Goal: Information Seeking & Learning: Learn about a topic

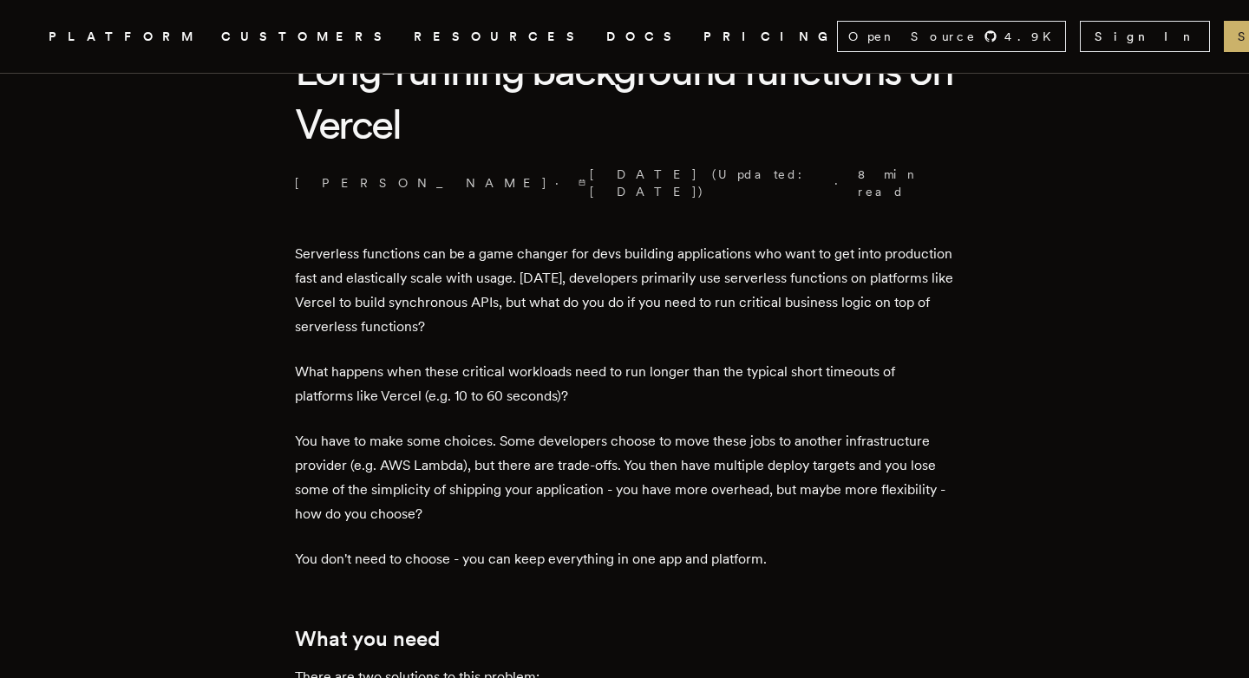
scroll to position [499, 0]
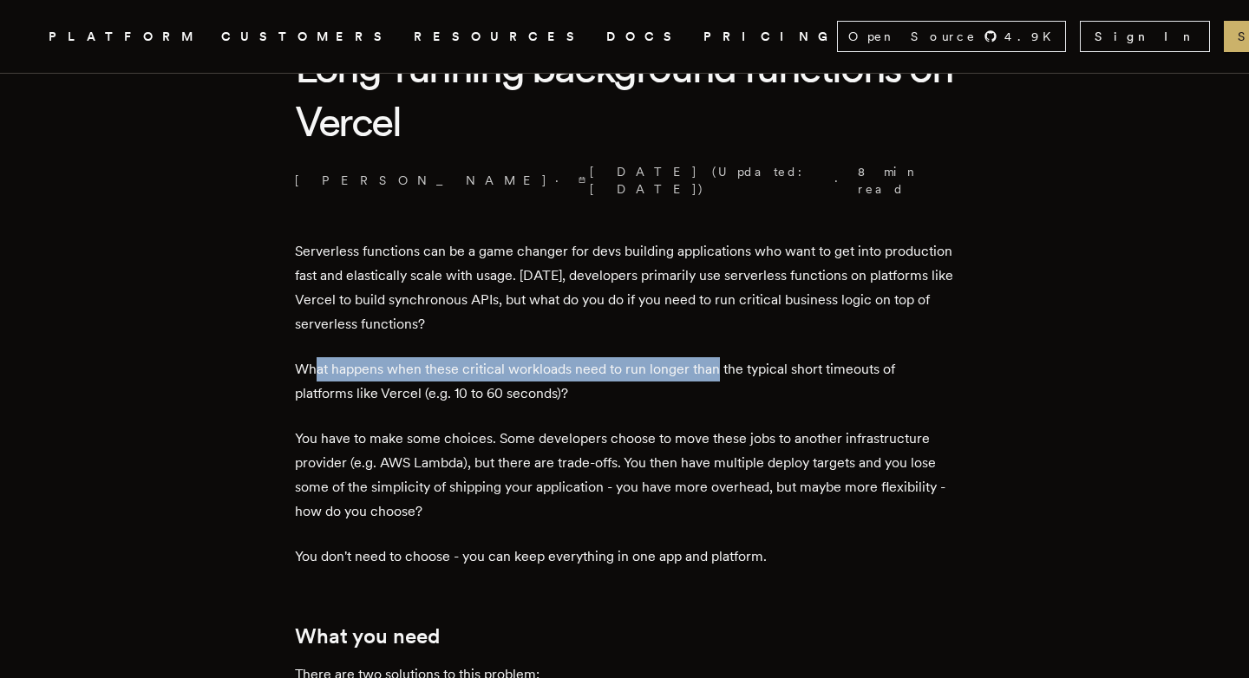
drag, startPoint x: 324, startPoint y: 352, endPoint x: 719, endPoint y: 359, distance: 394.6
click at [719, 359] on p "What happens when these critical workloads need to run longer than the typical …" at bounding box center [624, 381] width 659 height 49
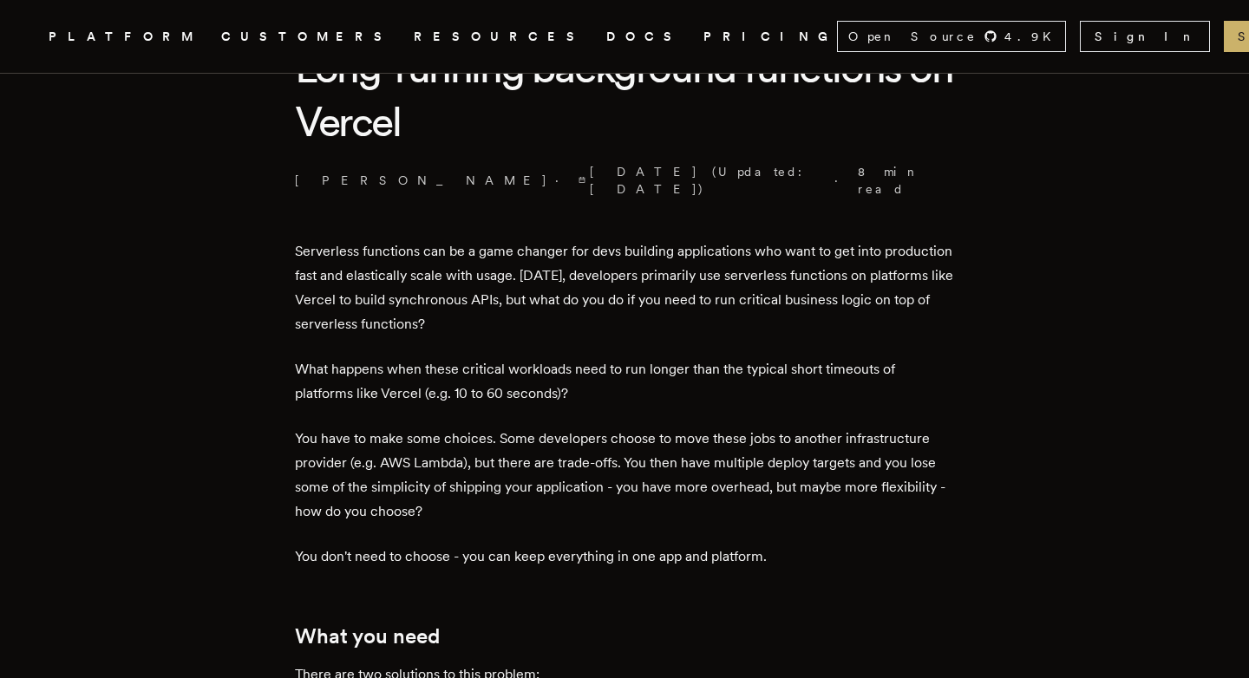
scroll to position [637, 0]
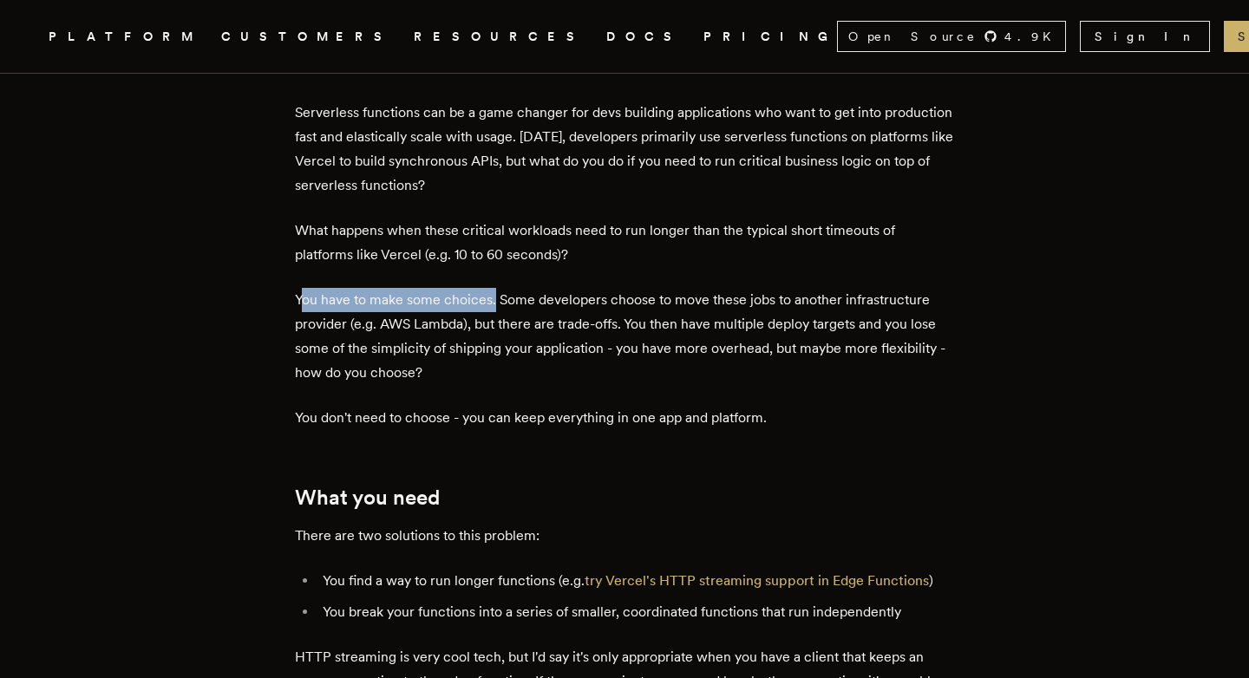
drag, startPoint x: 309, startPoint y: 287, endPoint x: 500, endPoint y: 286, distance: 191.6
click at [500, 288] on p "You have to make some choices. Some developers choose to move these jobs to ano…" at bounding box center [624, 336] width 659 height 97
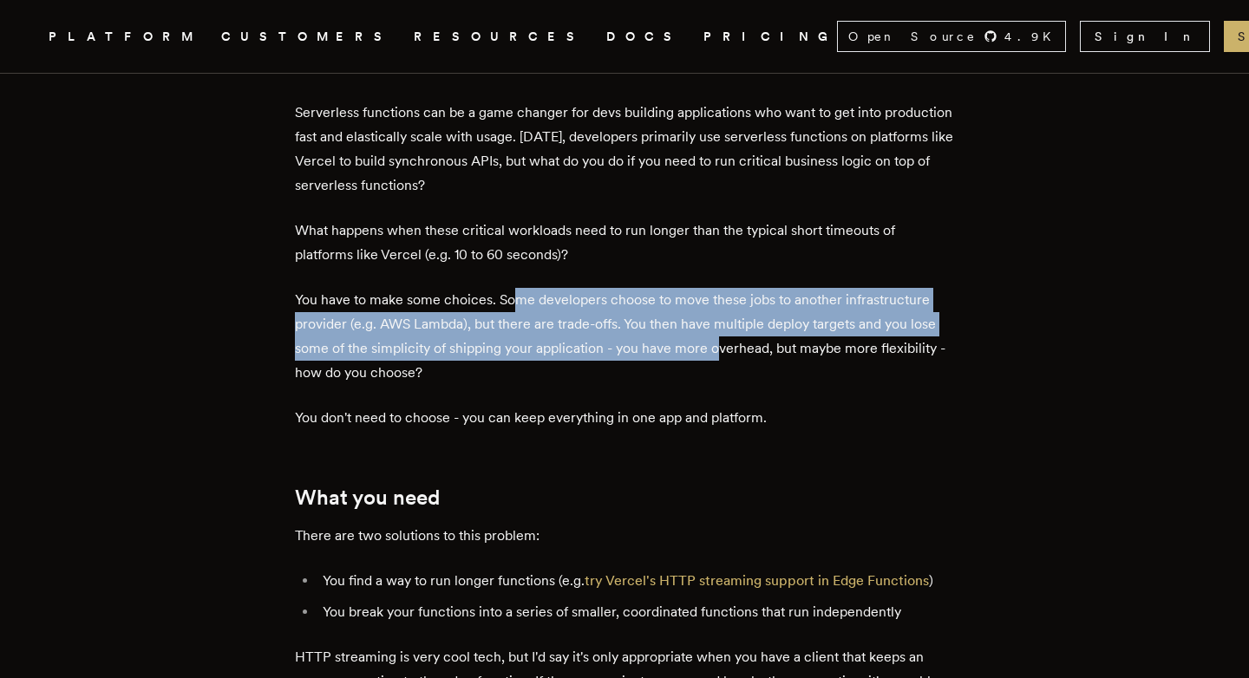
drag, startPoint x: 522, startPoint y: 286, endPoint x: 721, endPoint y: 330, distance: 203.3
click at [721, 330] on p "You have to make some choices. Some developers choose to move these jobs to ano…" at bounding box center [624, 336] width 659 height 97
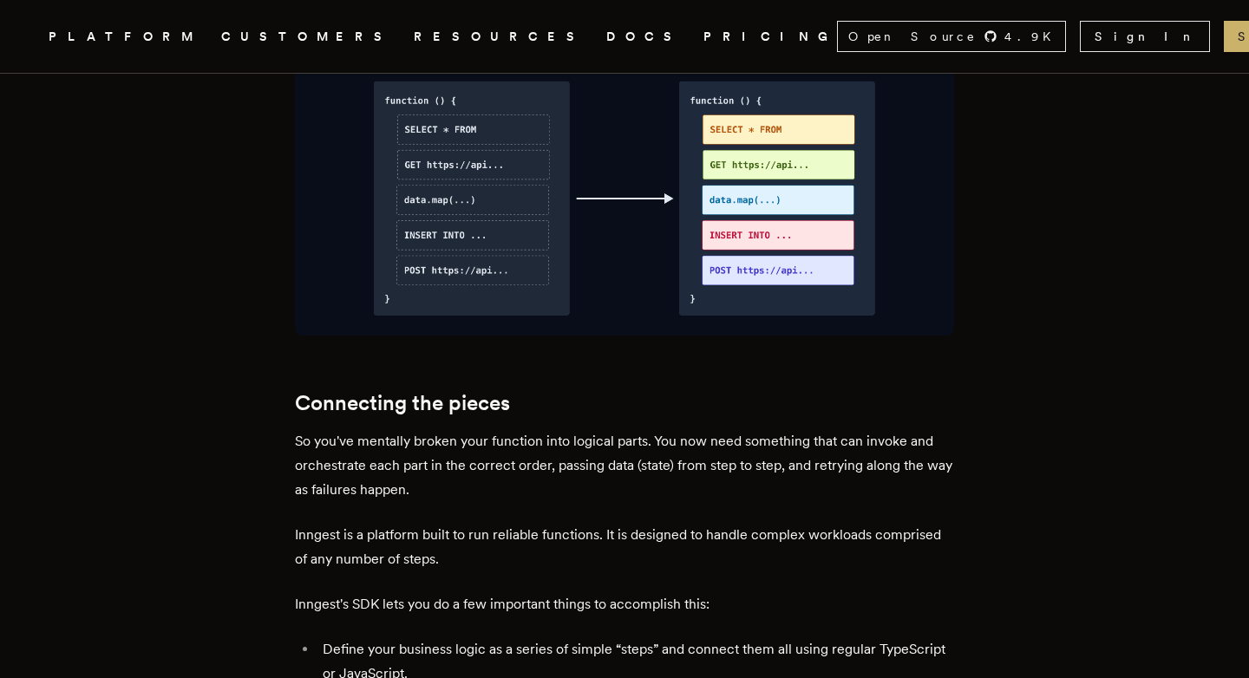
scroll to position [2110, 0]
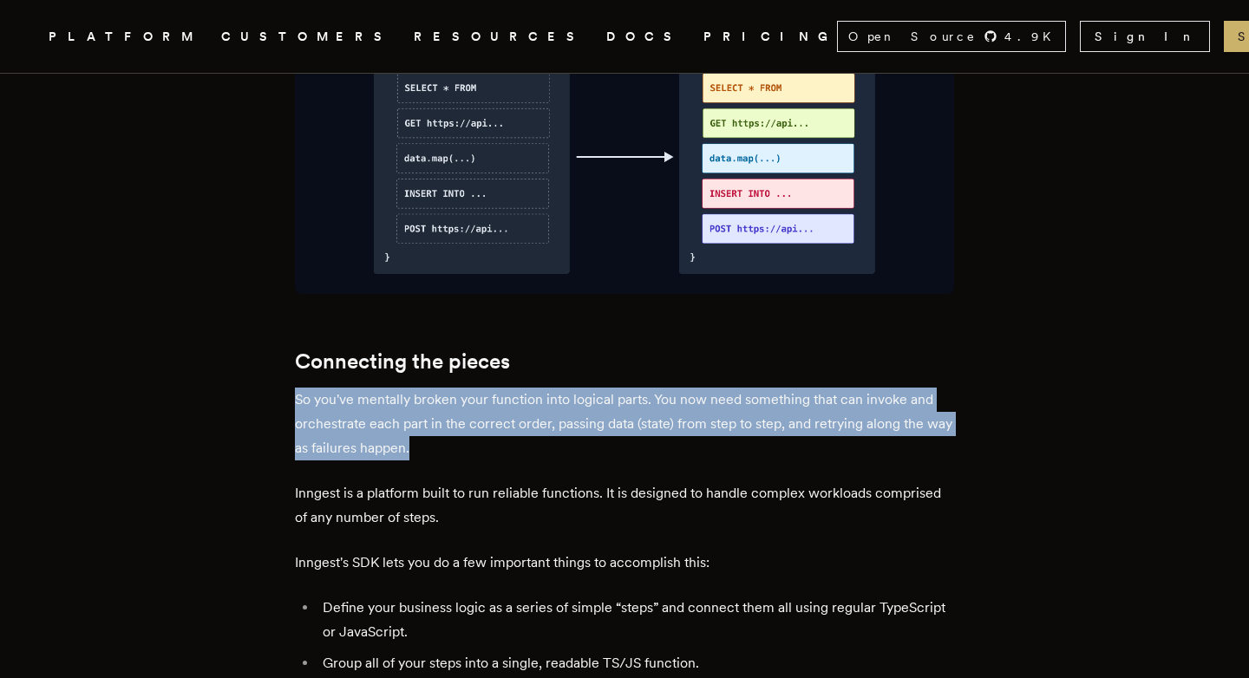
drag, startPoint x: 302, startPoint y: 352, endPoint x: 523, endPoint y: 395, distance: 225.2
click at [523, 395] on p "So you've mentally broken your function into logical parts. You now need someth…" at bounding box center [624, 424] width 659 height 73
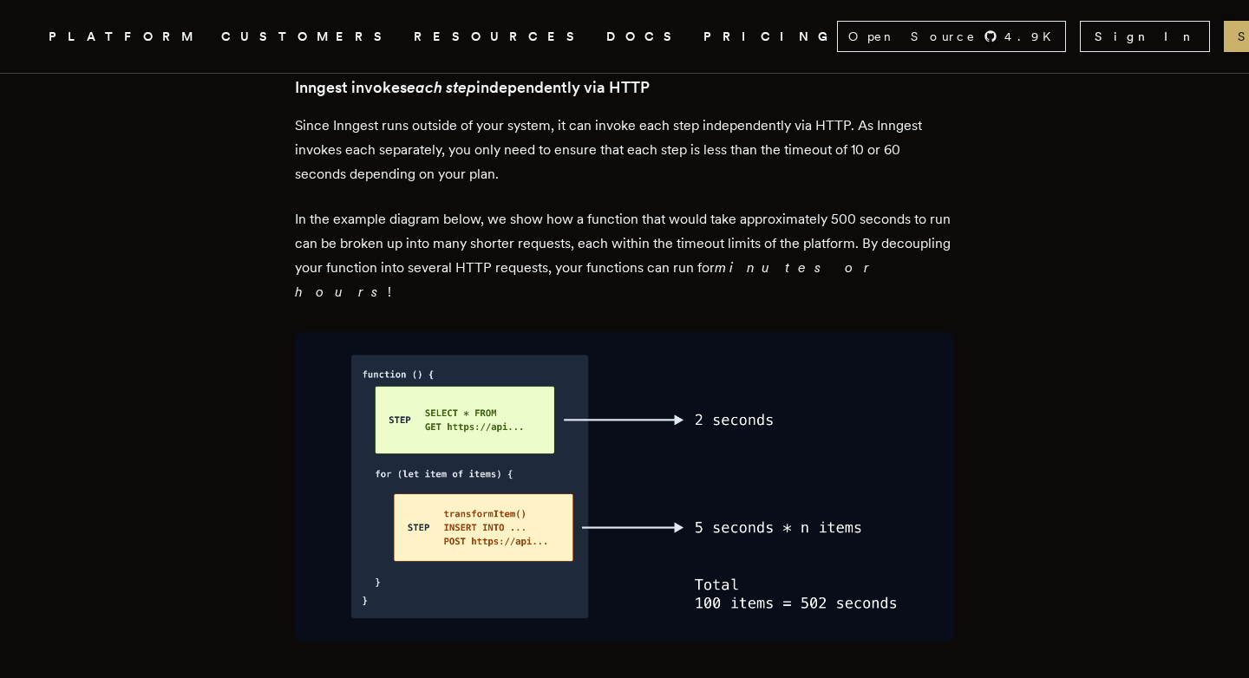
scroll to position [3620, 0]
